Goal: Information Seeking & Learning: Compare options

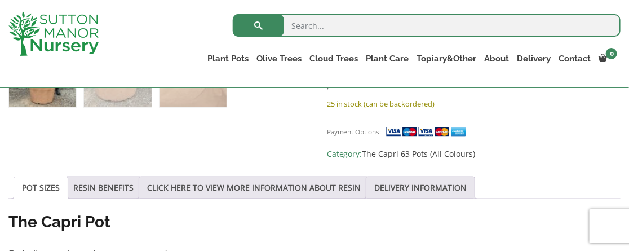
scroll to position [531, 0]
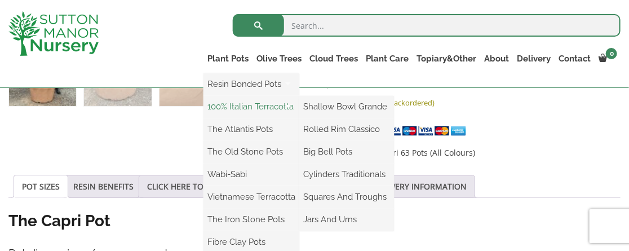
click at [238, 107] on link "100% Italian Terracotta" at bounding box center [252, 106] width 96 height 17
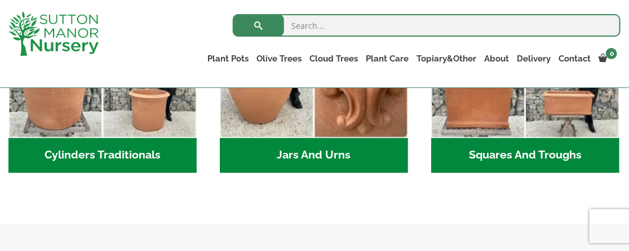
scroll to position [740, 0]
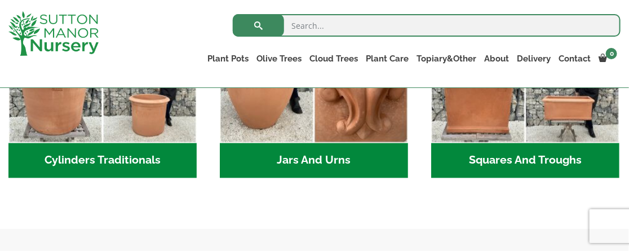
click at [572, 162] on h2 "Squares And Troughs (2)" at bounding box center [525, 160] width 188 height 35
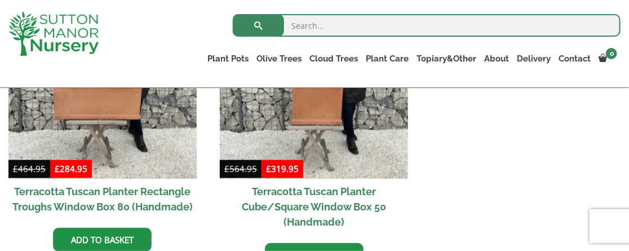
scroll to position [618, 0]
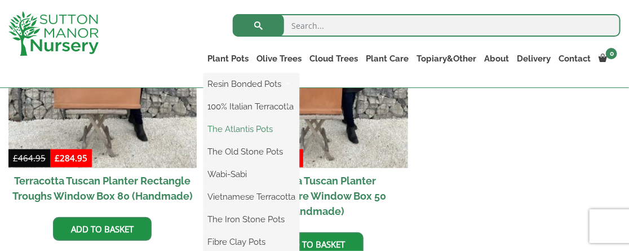
click at [227, 127] on link "The Atlantis Pots" at bounding box center [252, 129] width 96 height 17
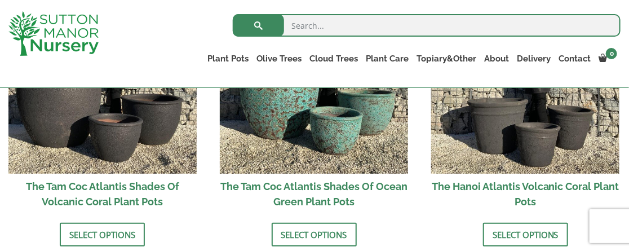
scroll to position [1065, 0]
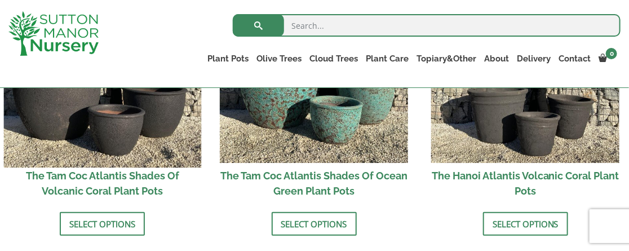
click at [123, 117] on img at bounding box center [103, 69] width 198 height 198
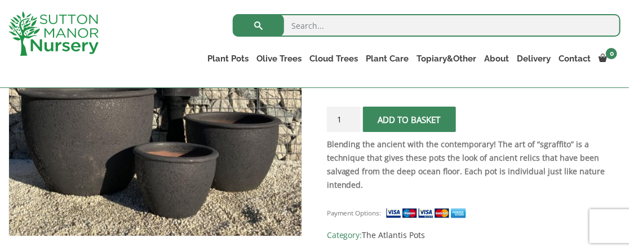
scroll to position [258, 0]
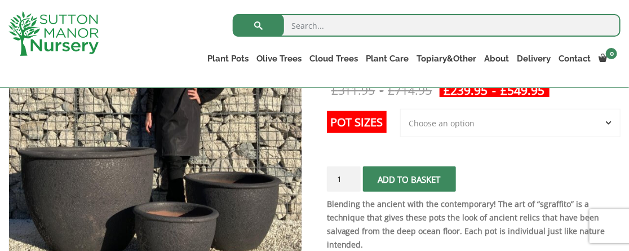
click at [453, 118] on select "Choose an option 3rd to Largest Pot In The Picture 2nd to Largest Pot In The Pi…" at bounding box center [510, 123] width 220 height 28
click at [401, 109] on select "Choose an option 3rd to Largest Pot In The Picture 2nd to Largest Pot In The Pi…" at bounding box center [510, 123] width 220 height 28
select select "3rd to Largest Pot In The Picture"
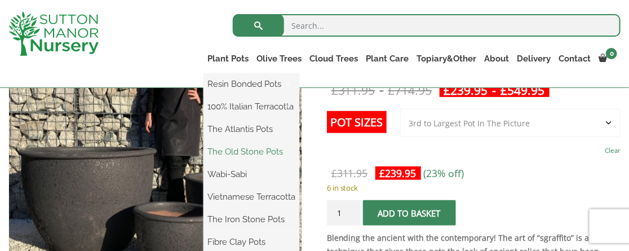
click at [246, 147] on link "The Old Stone Pots" at bounding box center [252, 151] width 96 height 17
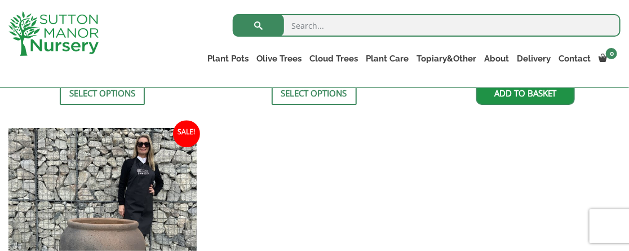
scroll to position [920, 0]
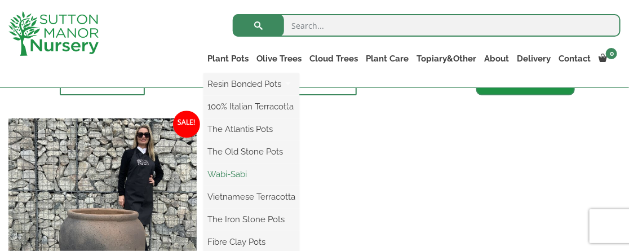
click at [236, 172] on link "Wabi-Sabi" at bounding box center [252, 174] width 96 height 17
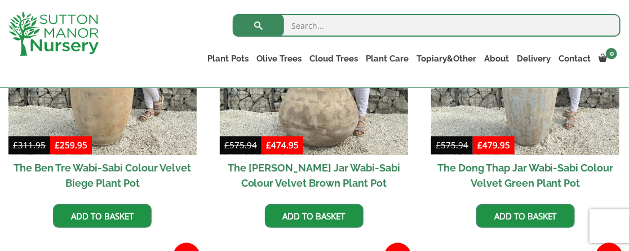
scroll to position [713, 0]
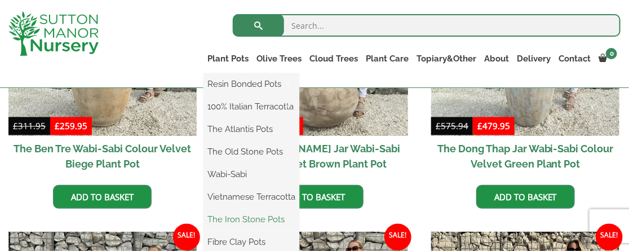
click at [247, 220] on link "The Iron Stone Pots" at bounding box center [252, 219] width 96 height 17
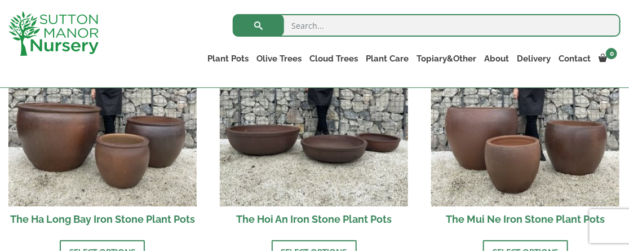
scroll to position [437, 0]
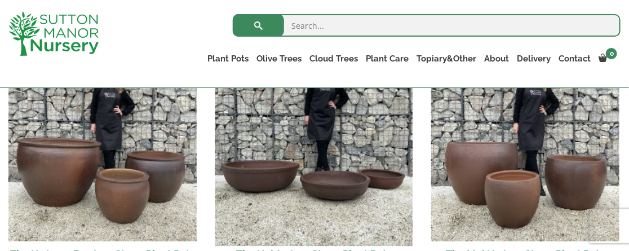
click at [364, 170] on img at bounding box center [314, 147] width 198 height 198
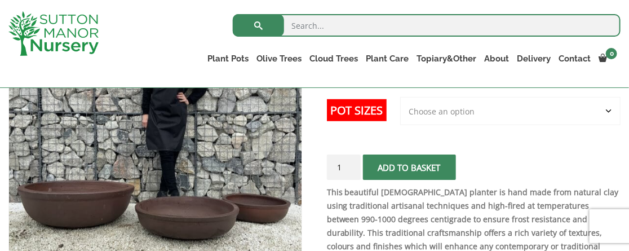
scroll to position [235, 0]
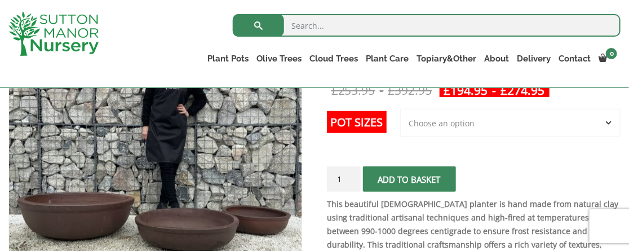
click at [462, 117] on select "Choose an option 3rd to Largest Pot In The Picture 2nd to Largest Pot In The Pi…" at bounding box center [510, 123] width 220 height 28
click at [401, 109] on select "Choose an option 3rd to Largest Pot In The Picture 2nd to Largest Pot In The Pi…" at bounding box center [510, 123] width 220 height 28
select select "3rd to Largest Pot In The Picture"
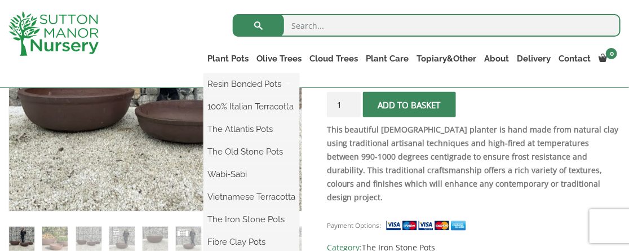
scroll to position [351, 0]
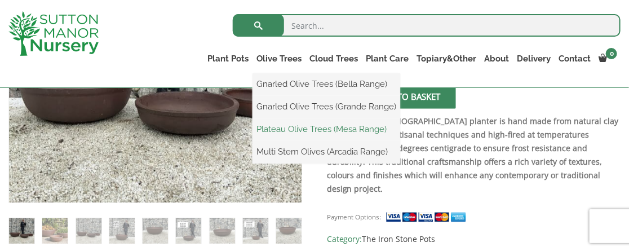
click at [291, 128] on link "Plateau Olive Trees (Mesa Range)" at bounding box center [327, 129] width 148 height 17
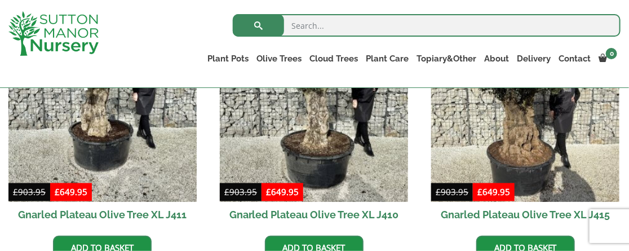
scroll to position [568, 0]
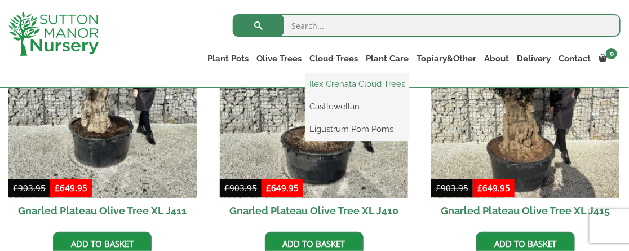
click at [353, 83] on link "Ilex Crenata Cloud Trees" at bounding box center [358, 84] width 104 height 17
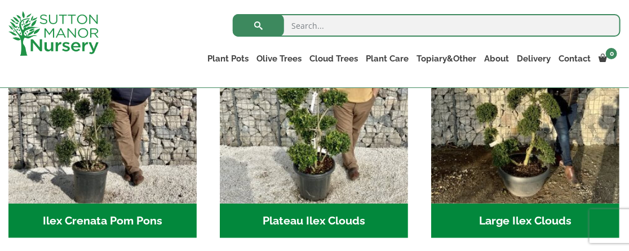
scroll to position [321, 0]
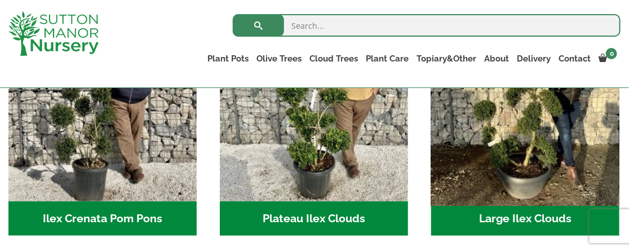
click at [566, 154] on img "Visit product category Large Ilex Clouds" at bounding box center [526, 107] width 198 height 198
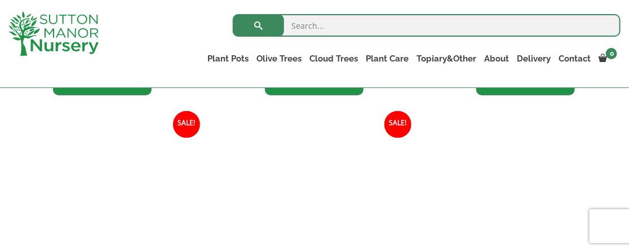
scroll to position [529, 0]
